Goal: Find specific page/section: Find specific page/section

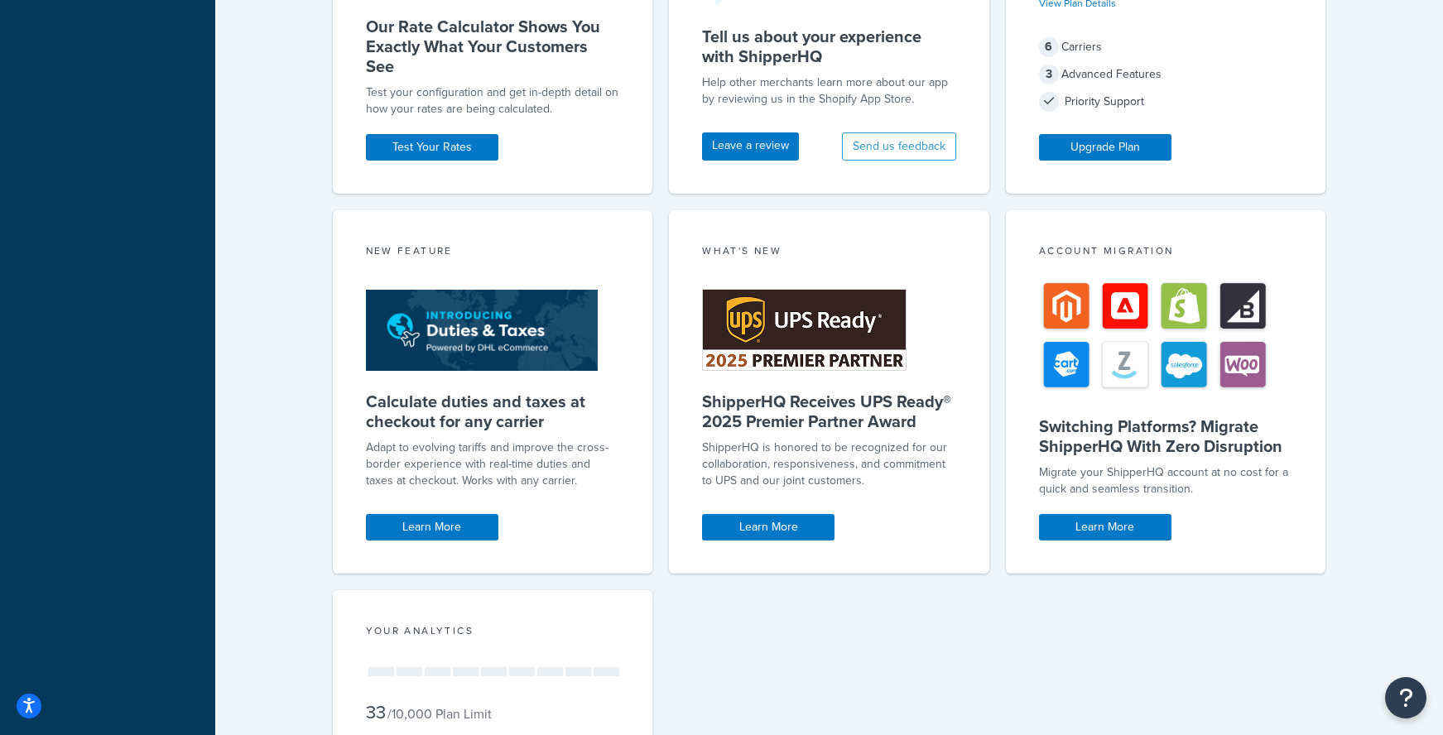
scroll to position [47, 0]
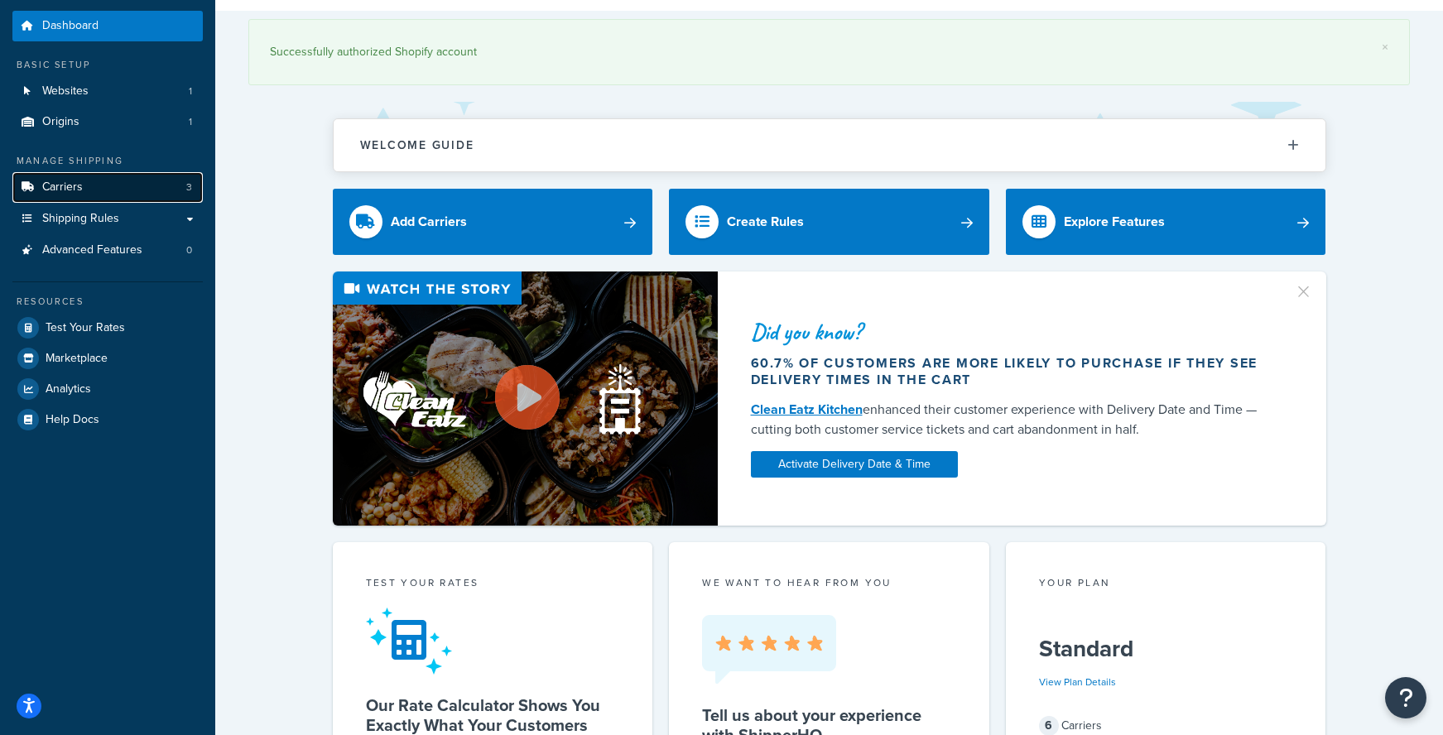
click at [113, 192] on link "Carriers 3" at bounding box center [107, 187] width 190 height 31
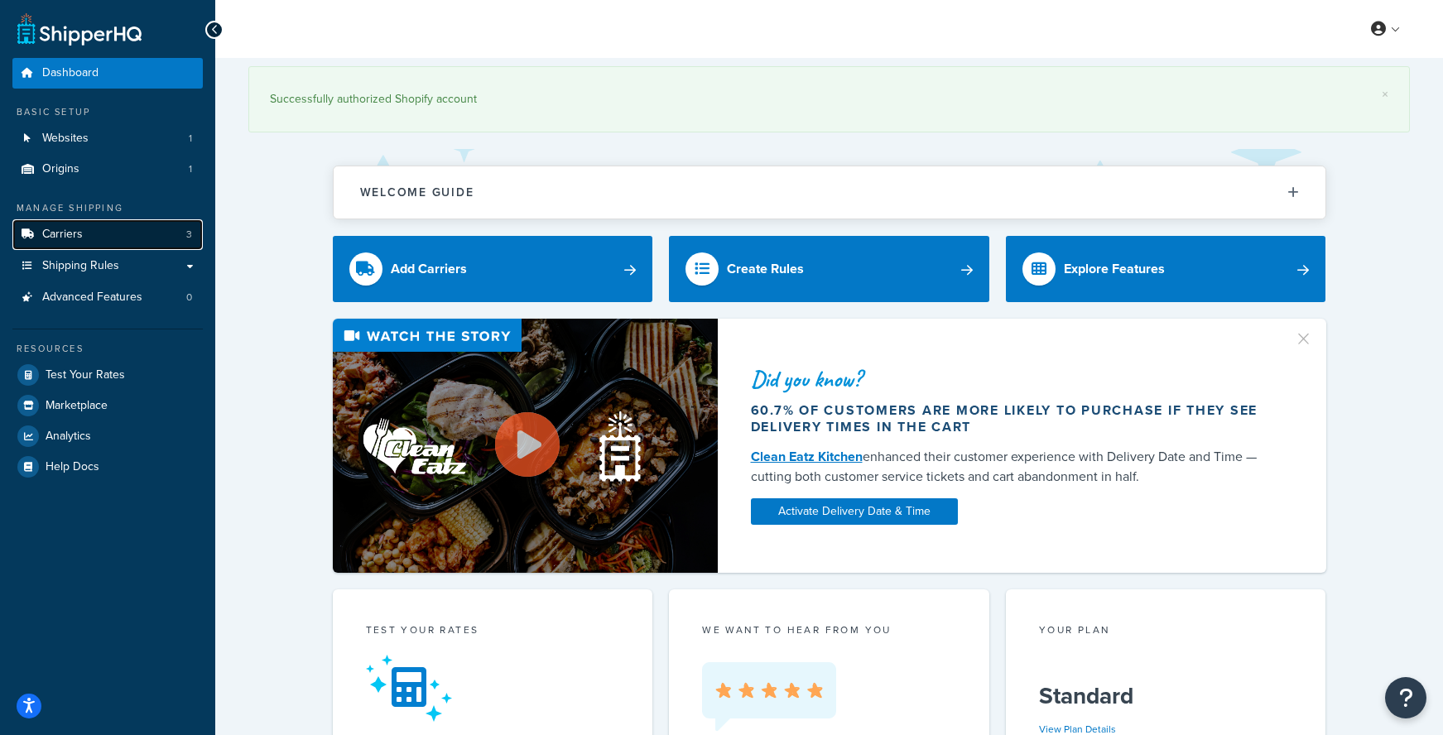
click at [85, 228] on link "Carriers 3" at bounding box center [107, 234] width 190 height 31
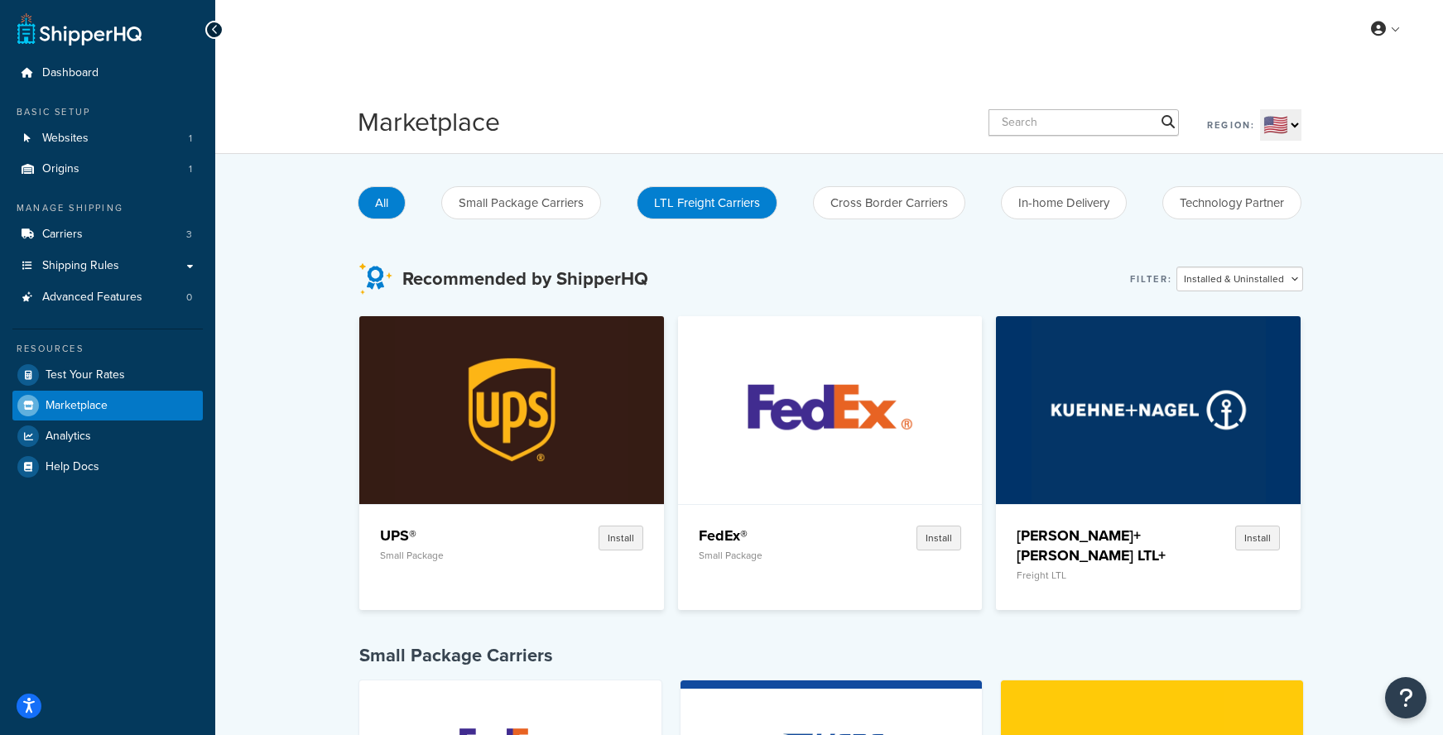
click at [673, 204] on button "LTL Freight Carriers" at bounding box center [707, 202] width 141 height 33
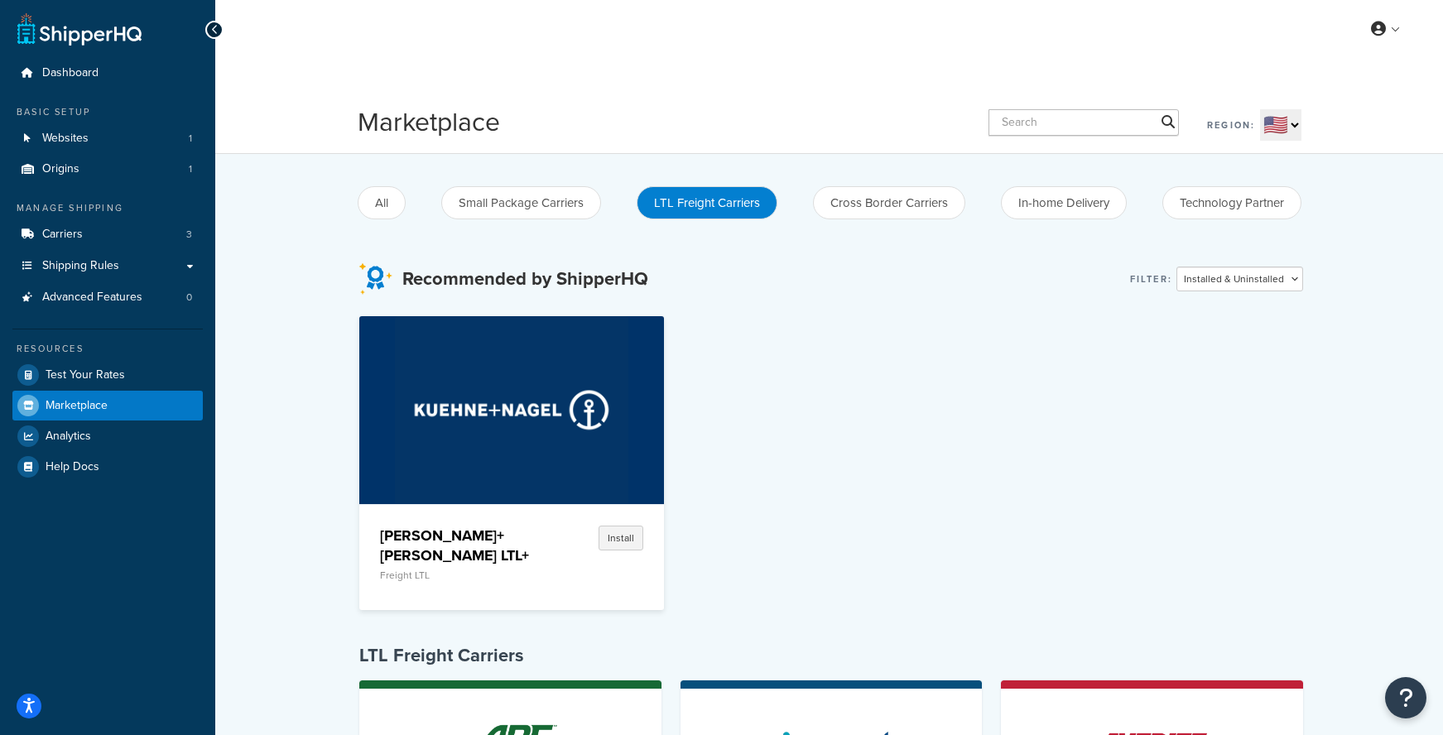
click at [921, 450] on div "[PERSON_NAME]+[PERSON_NAME] LTL+ Freight LTL Install" at bounding box center [831, 469] width 944 height 306
click at [778, 282] on div "Recommended by ShipperHQ Filter: Installed & Uninstalled Installed Uninstalled" at bounding box center [831, 279] width 944 height 33
click at [54, 238] on span "Carriers" at bounding box center [62, 235] width 41 height 14
